Goal: Book appointment/travel/reservation

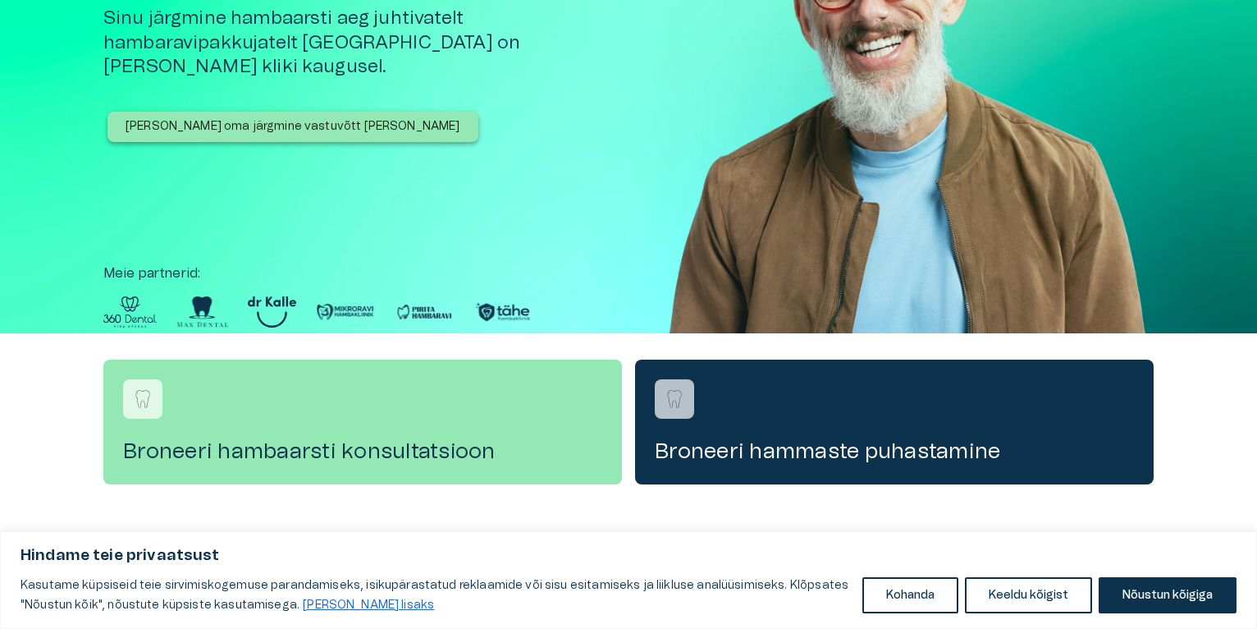
scroll to position [197, 0]
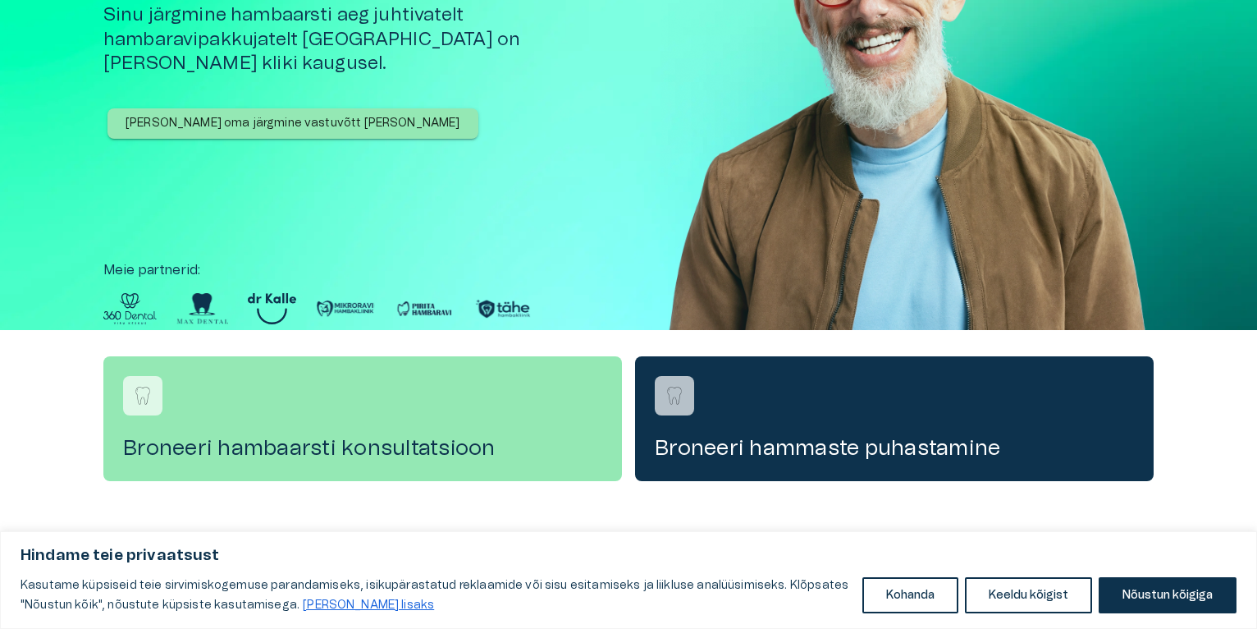
click at [315, 115] on p "[PERSON_NAME] oma järgmine vastuvõtt [PERSON_NAME]" at bounding box center [293, 123] width 335 height 17
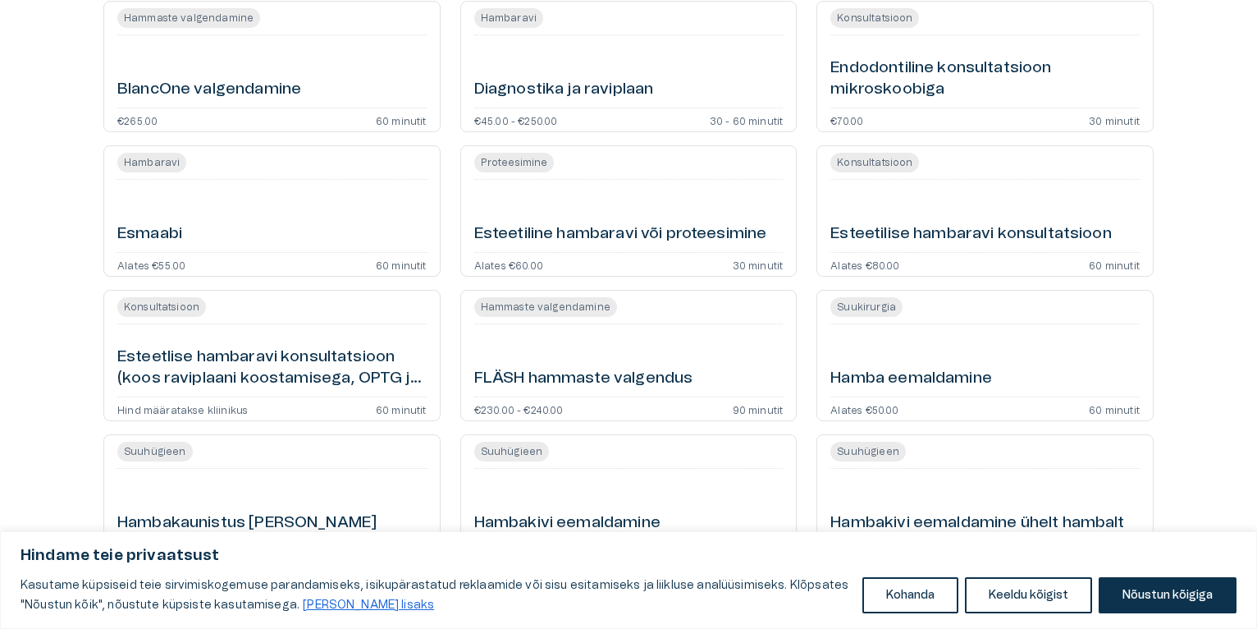
scroll to position [722, 0]
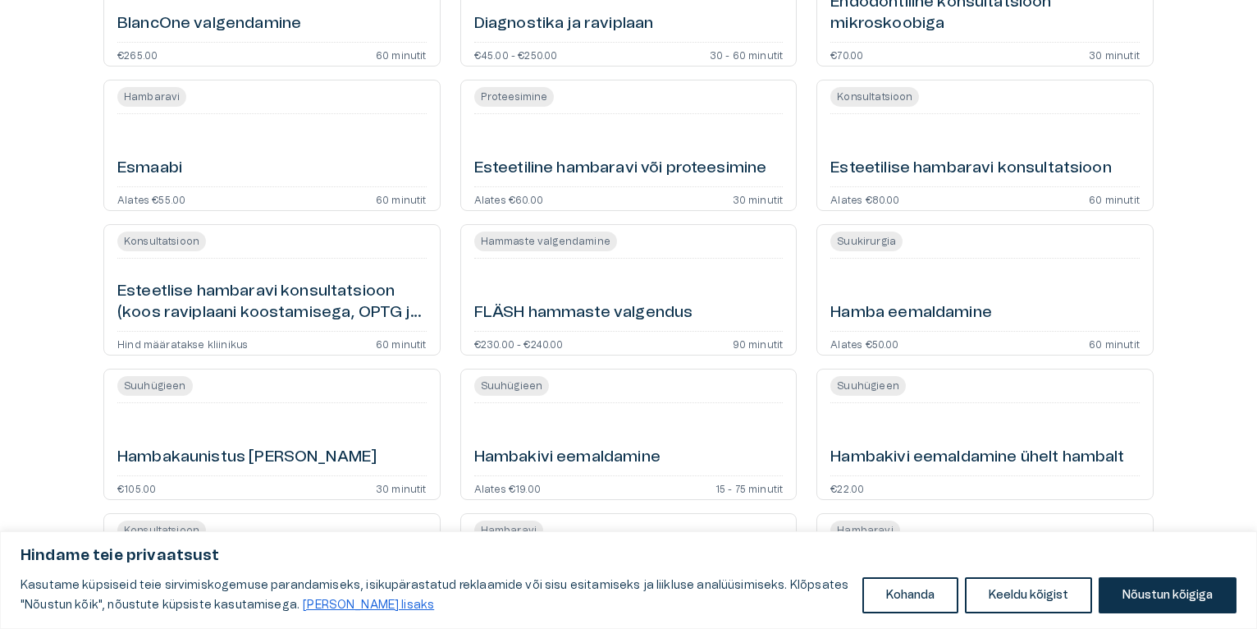
click at [155, 171] on h6 "Esmaabi" at bounding box center [149, 169] width 65 height 22
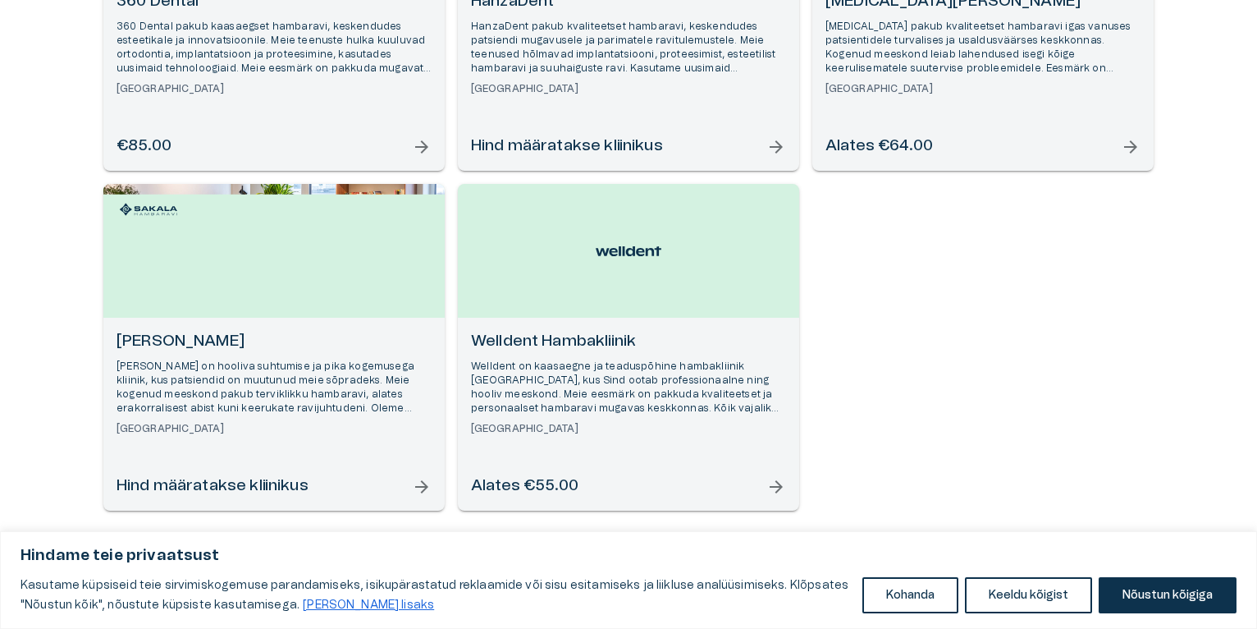
scroll to position [402, 0]
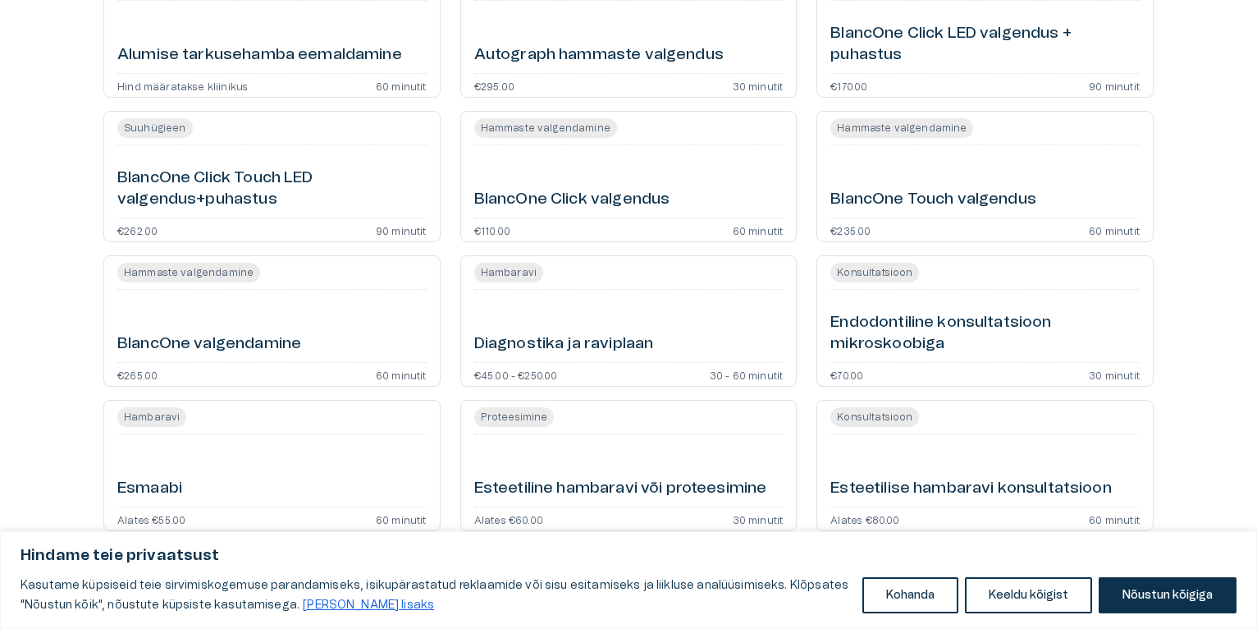
scroll to position [722, 0]
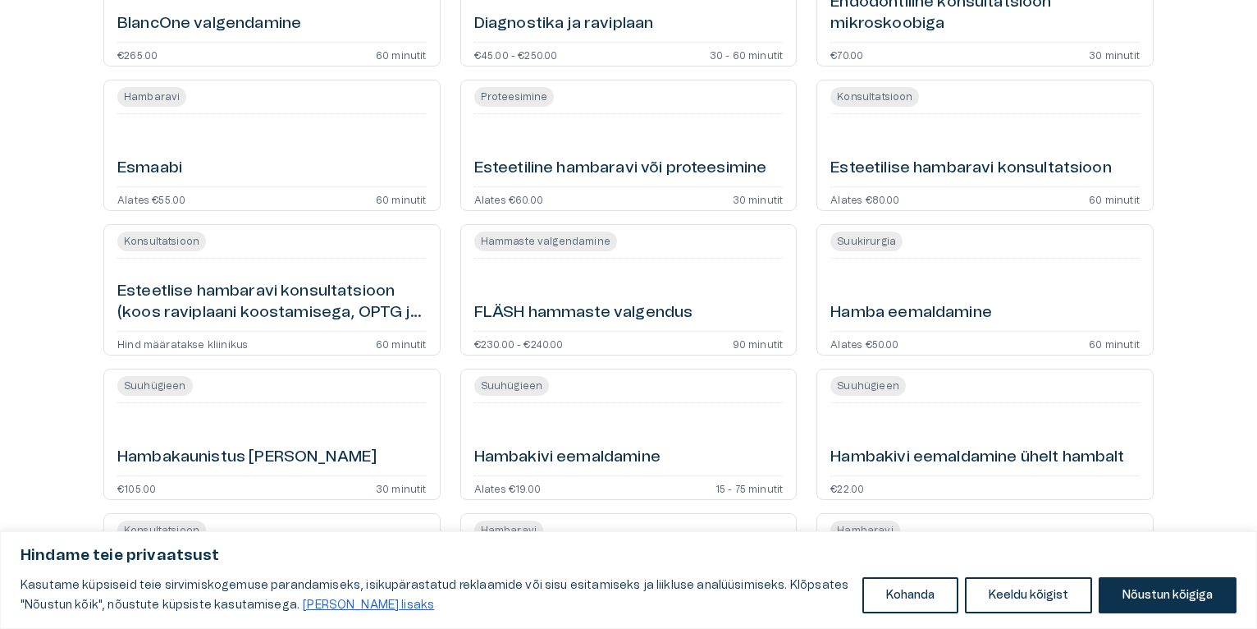
scroll to position [197, 0]
